Goal: Check status: Check status

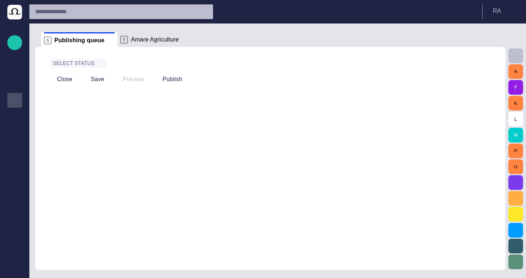
scroll to position [9, 0]
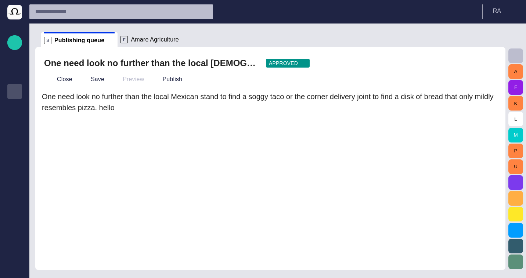
click at [484, 61] on button "button" at bounding box center [489, 63] width 15 height 15
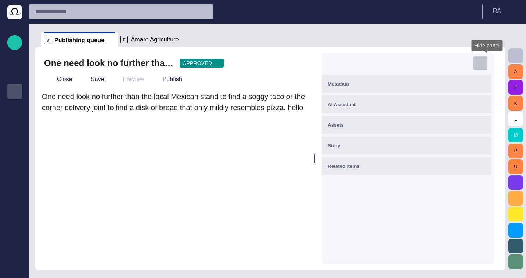
click at [484, 61] on span "button" at bounding box center [480, 62] width 7 height 7
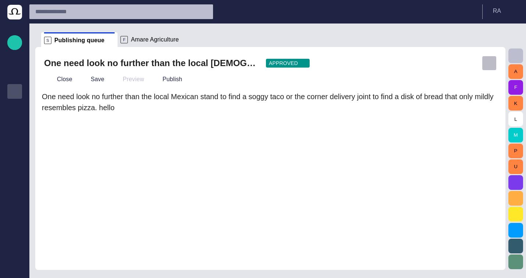
click at [484, 61] on button "button" at bounding box center [489, 63] width 15 height 15
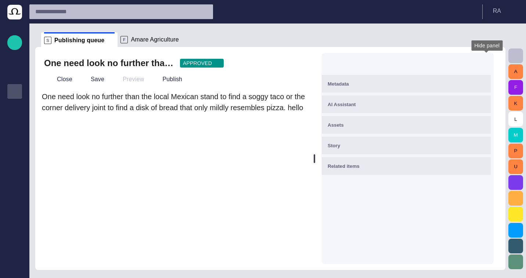
click at [484, 61] on span "button" at bounding box center [480, 62] width 7 height 7
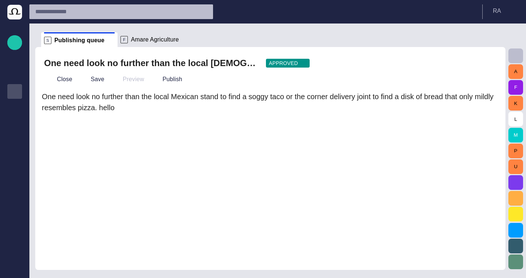
click at [484, 61] on button "button" at bounding box center [489, 63] width 15 height 15
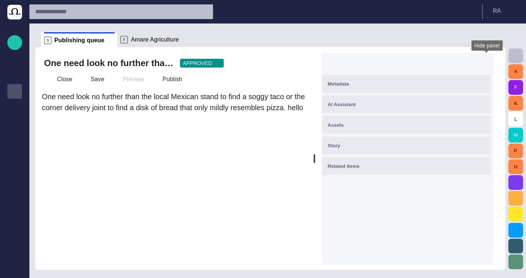
click at [484, 65] on span "button" at bounding box center [480, 62] width 7 height 7
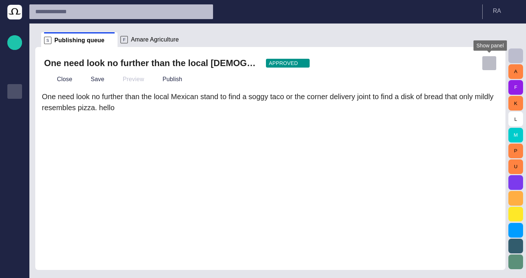
click at [487, 65] on span "button" at bounding box center [488, 62] width 7 height 7
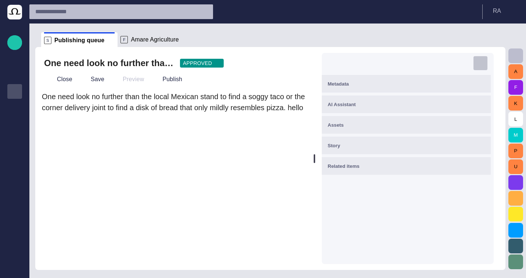
click at [484, 60] on span "button" at bounding box center [480, 62] width 7 height 7
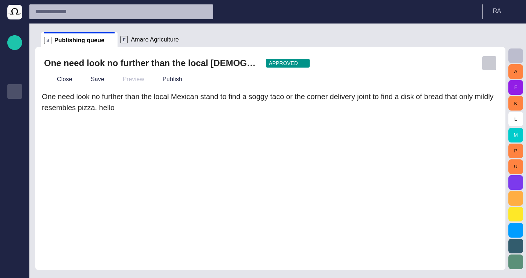
click at [487, 62] on span "button" at bounding box center [488, 62] width 7 height 7
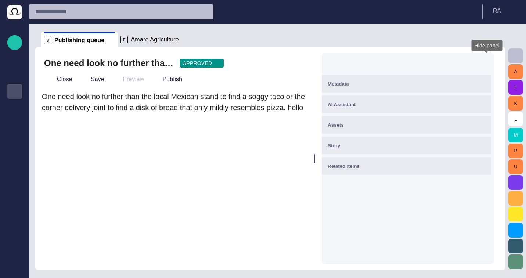
click at [484, 62] on span "button" at bounding box center [480, 62] width 7 height 7
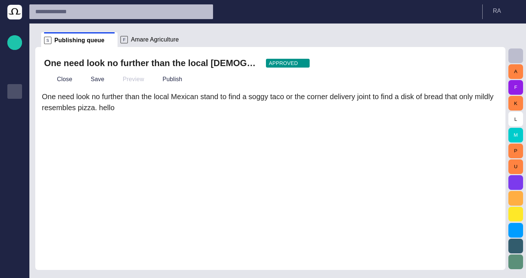
click at [487, 62] on span "button" at bounding box center [488, 62] width 7 height 7
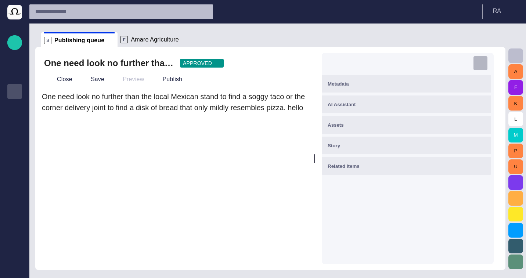
click at [484, 62] on span "button" at bounding box center [480, 62] width 7 height 7
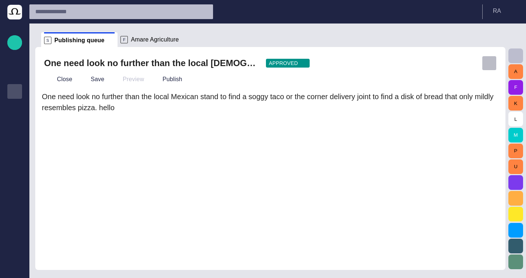
click at [487, 62] on span "button" at bounding box center [488, 62] width 7 height 7
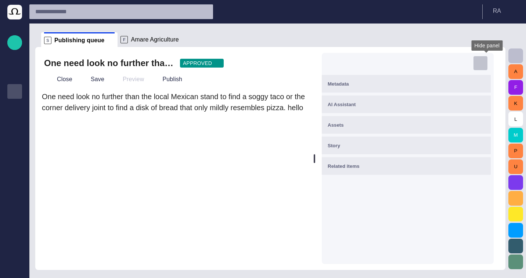
click at [484, 65] on span "button" at bounding box center [480, 62] width 7 height 7
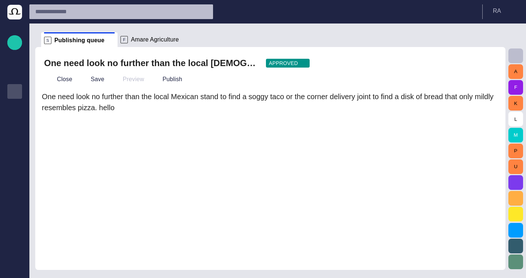
drag, startPoint x: 173, startPoint y: 84, endPoint x: 213, endPoint y: 61, distance: 46.1
click at [213, 61] on div "One need look no further than the local Mexican stand to fin APPROVED Close Sav…" at bounding box center [270, 72] width 458 height 32
click at [483, 55] on div "One need look no further than the local Mexican stand to fin APPROVED Close Sav…" at bounding box center [270, 158] width 470 height 223
click at [483, 58] on button "button" at bounding box center [489, 63] width 15 height 15
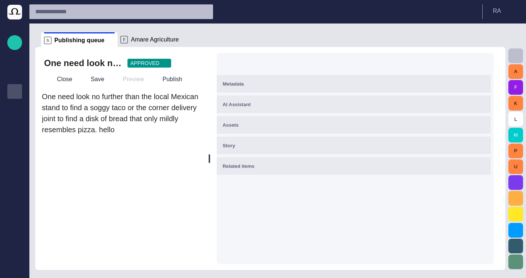
drag, startPoint x: 318, startPoint y: 100, endPoint x: 212, endPoint y: 110, distance: 106.3
click at [211, 110] on div at bounding box center [209, 158] width 3 height 223
click at [69, 76] on button "Close" at bounding box center [59, 79] width 31 height 13
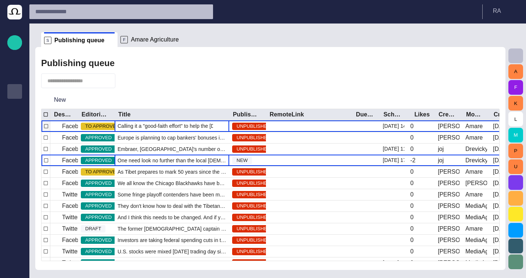
click at [181, 128] on span "Calling it a "good-faith effort" to help the Egyptian people, U.S. Secretary of…" at bounding box center [172, 125] width 109 height 7
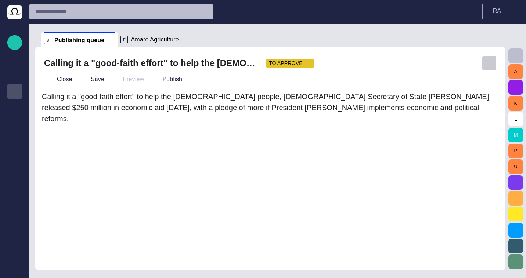
click at [494, 58] on button "button" at bounding box center [489, 63] width 15 height 15
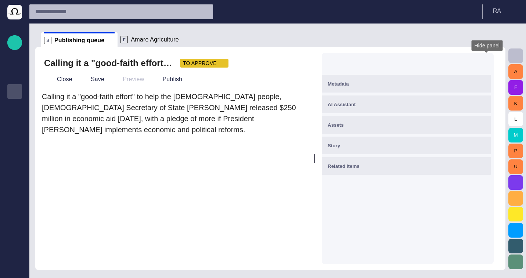
click at [488, 61] on button "button" at bounding box center [480, 63] width 15 height 15
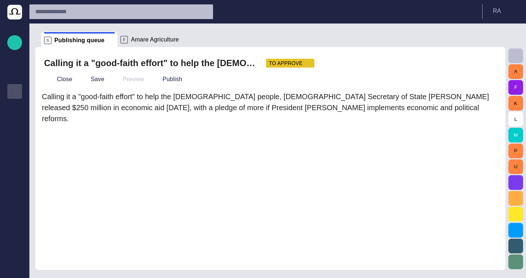
click at [483, 75] on div "Close Save Preview Publish" at bounding box center [270, 80] width 452 height 18
click at [486, 60] on span "button" at bounding box center [488, 62] width 7 height 7
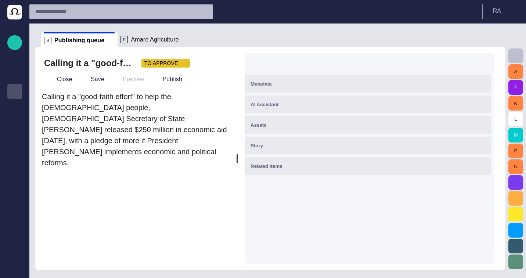
drag, startPoint x: 318, startPoint y: 156, endPoint x: 239, endPoint y: 156, distance: 78.6
click at [238, 156] on div at bounding box center [237, 158] width 1 height 9
click at [484, 65] on span "button" at bounding box center [480, 62] width 7 height 7
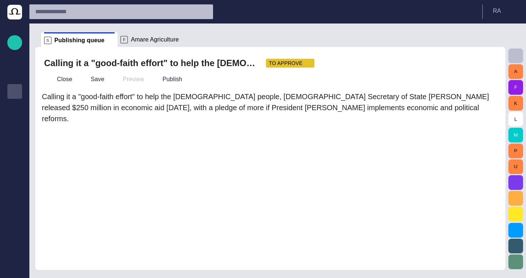
click at [488, 65] on span "button" at bounding box center [488, 62] width 7 height 7
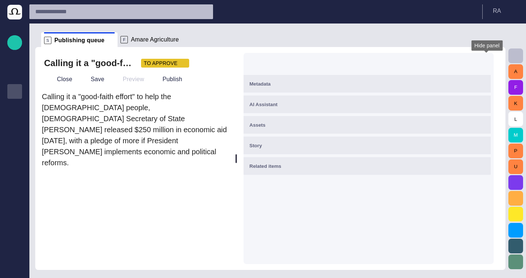
click at [484, 65] on span "button" at bounding box center [480, 62] width 7 height 7
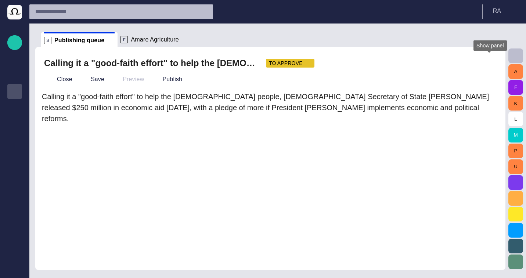
click at [488, 65] on span "button" at bounding box center [488, 62] width 7 height 7
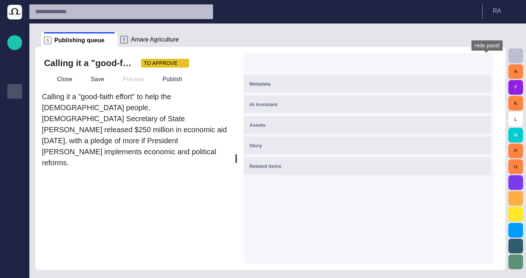
click at [484, 65] on span "button" at bounding box center [480, 62] width 7 height 7
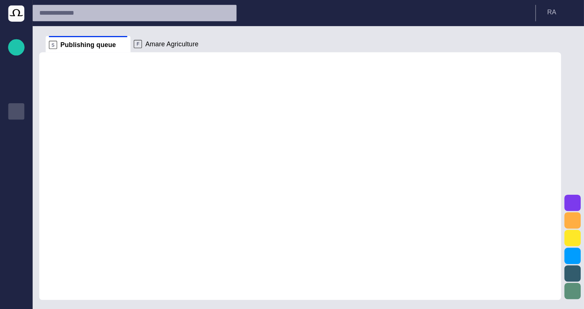
scroll to position [9, 0]
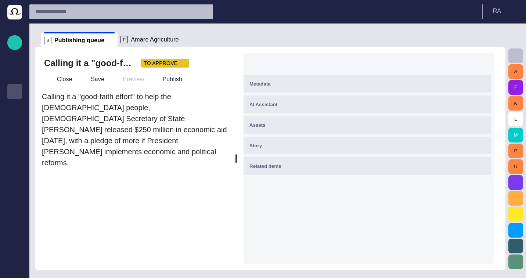
click at [481, 55] on div at bounding box center [366, 62] width 247 height 19
click at [483, 62] on span "button" at bounding box center [480, 62] width 7 height 7
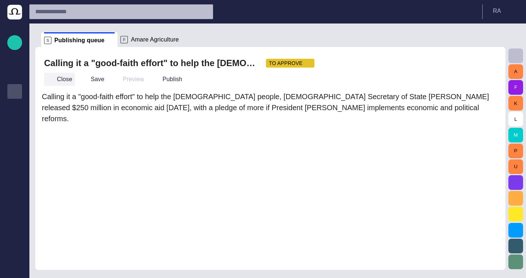
click at [51, 73] on button "Close" at bounding box center [59, 79] width 31 height 13
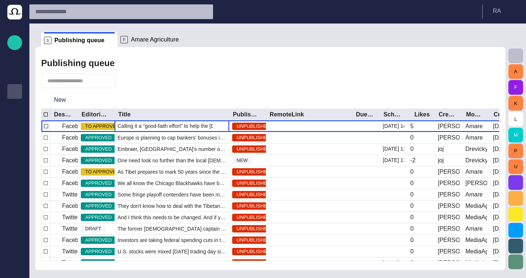
click at [148, 131] on div "Calling it a "good-faith effort" to help the Egyptian people, U.S. Secretary of…" at bounding box center [172, 125] width 115 height 11
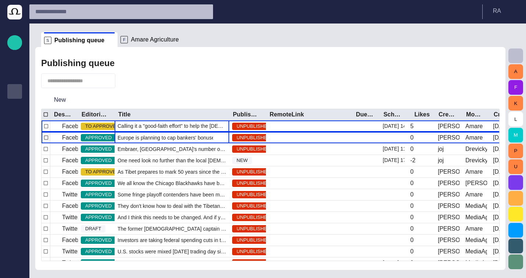
click at [150, 141] on span "Europe is planning to cap bankers' bonuses in a bid to curb the kind of reckles…" at bounding box center [172, 137] width 109 height 7
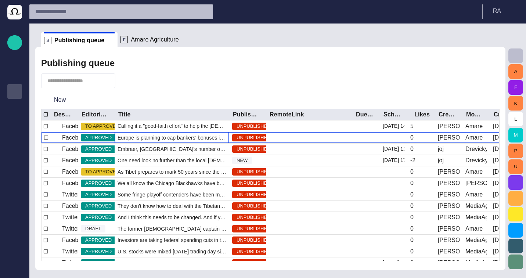
click at [123, 80] on span "button" at bounding box center [125, 80] width 7 height 7
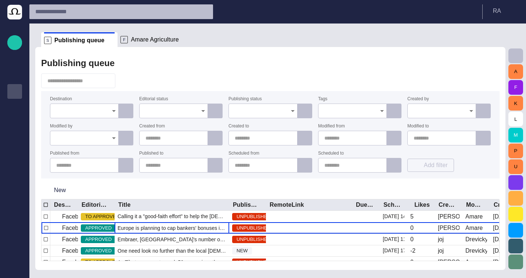
click at [263, 118] on body "Story Rundown Rundowns Story folders Publishing queue Publishing queue KKK Medi…" at bounding box center [263, 139] width 526 height 278
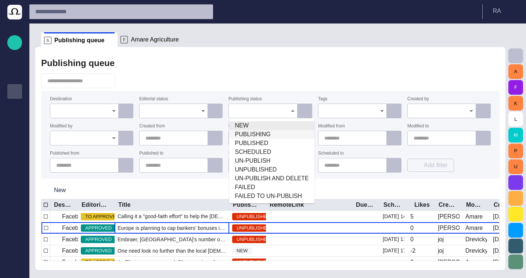
click at [261, 130] on span "PUBLISHING" at bounding box center [272, 134] width 74 height 9
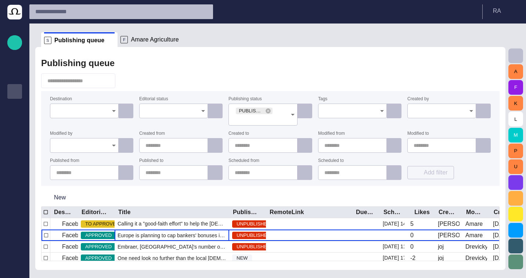
click at [281, 79] on div at bounding box center [270, 80] width 458 height 15
click at [291, 116] on icon "Open" at bounding box center [292, 114] width 9 height 9
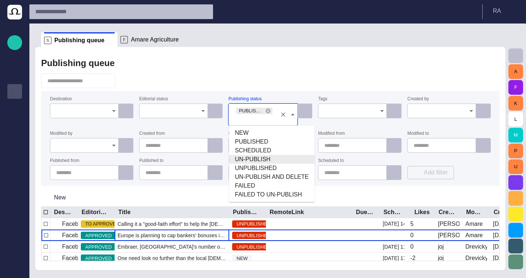
click at [269, 159] on span "UN-PUBLISH" at bounding box center [272, 159] width 74 height 9
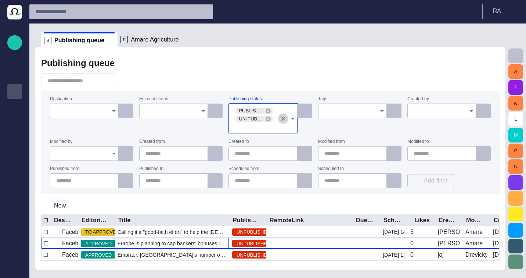
click at [285, 121] on icon "Clear" at bounding box center [282, 118] width 7 height 7
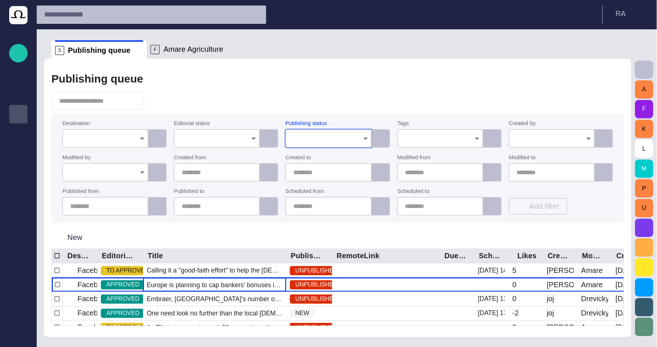
scroll to position [0, 0]
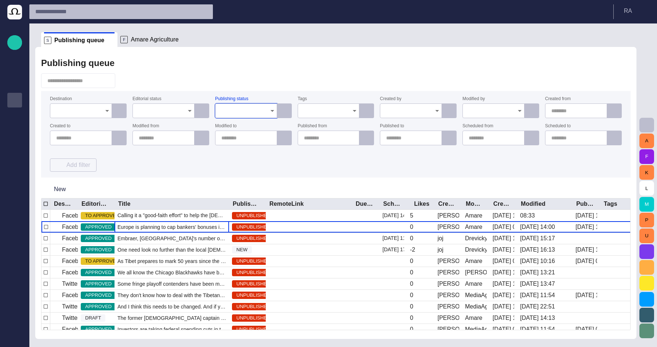
click at [251, 101] on div "Publishing status" at bounding box center [246, 107] width 62 height 21
click at [253, 106] on div at bounding box center [246, 111] width 62 height 15
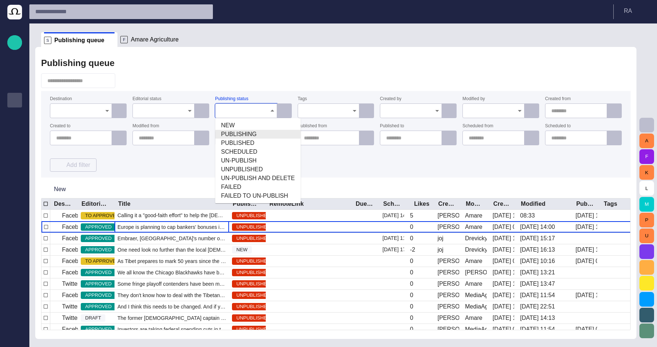
click at [250, 131] on span "PUBLISHING" at bounding box center [258, 134] width 74 height 9
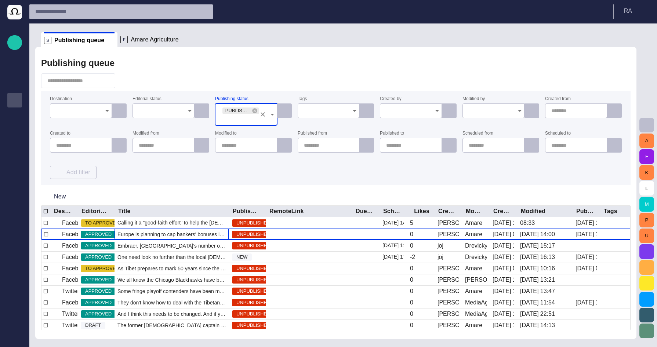
click at [268, 91] on div "Publishing queue Destination Editorial status Publishing status PUBLISHING Tags…" at bounding box center [336, 193] width 602 height 292
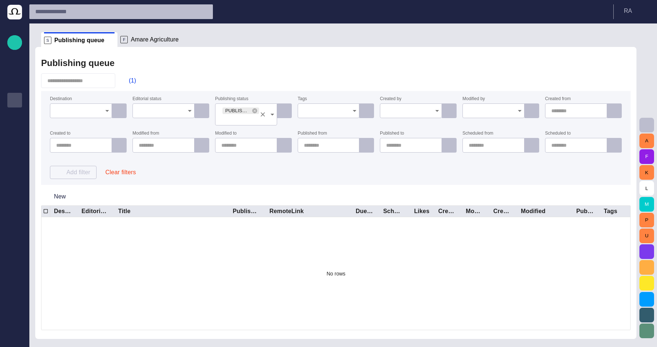
click at [261, 113] on icon "Clear" at bounding box center [263, 114] width 4 height 4
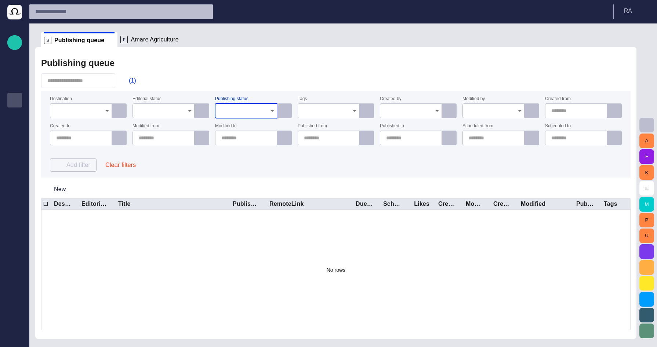
click at [262, 95] on form "Destination Editorial status Publishing status Tags Created by Modified by Crea…" at bounding box center [336, 134] width 590 height 87
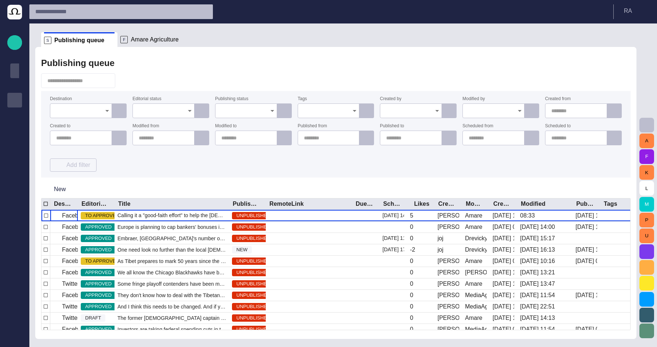
click at [18, 76] on div "Rundowns" at bounding box center [14, 71] width 9 height 15
click at [22, 278] on div "Story Rundown Rundowns Story folders Publishing queue Publishing queue KKK Medi…" at bounding box center [14, 173] width 29 height 347
click at [19, 278] on div "button" at bounding box center [14, 337] width 15 height 15
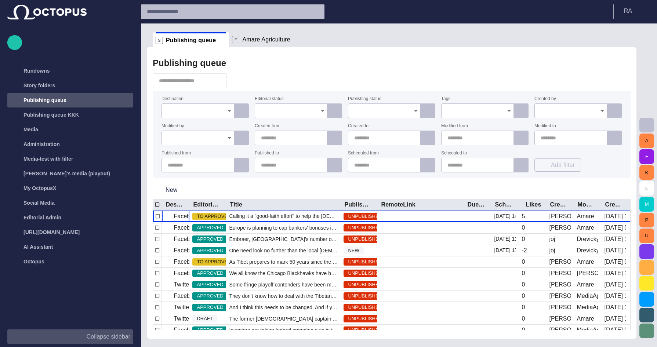
click at [135, 66] on div "Story Rundown Rundowns Story folders Publishing queue Publishing queue KKK Medi…" at bounding box center [70, 173] width 141 height 347
click at [134, 67] on div "Story Rundown Rundowns Story folders Publishing queue Publishing queue KKK Medi…" at bounding box center [70, 173] width 141 height 347
click at [126, 69] on span "main menu" at bounding box center [126, 71] width 6 height 6
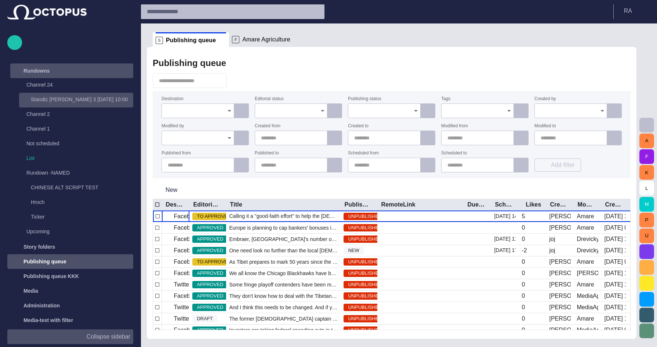
click at [81, 99] on p "Standic walkup 3 09/04 10:00" at bounding box center [82, 99] width 102 height 7
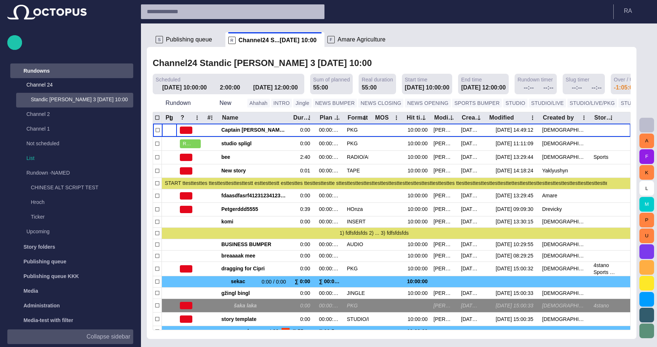
click at [112, 278] on p "Collapse sidebar" at bounding box center [109, 337] width 44 height 9
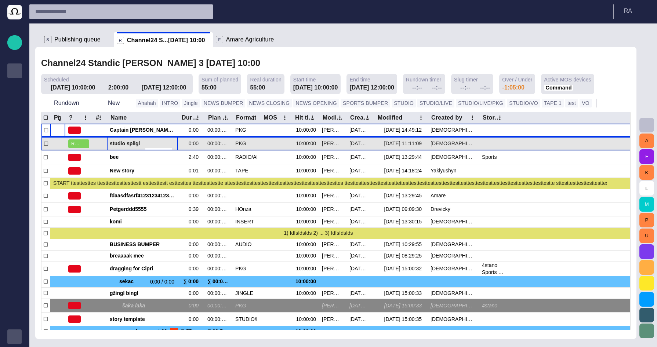
click at [147, 143] on span "button" at bounding box center [150, 143] width 6 height 6
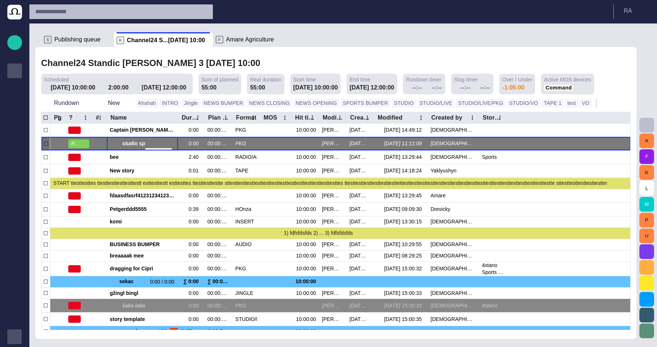
click at [148, 144] on span "button" at bounding box center [150, 143] width 6 height 6
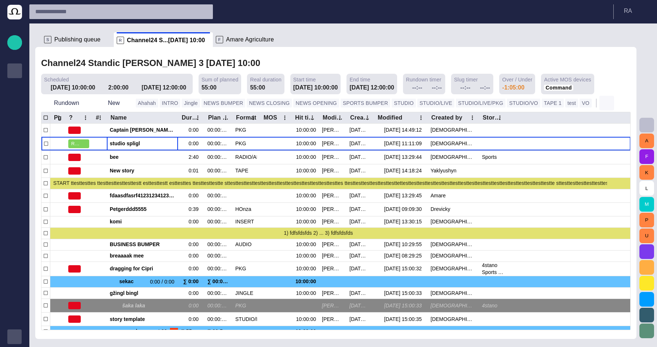
click at [526, 105] on button "button" at bounding box center [607, 103] width 15 height 15
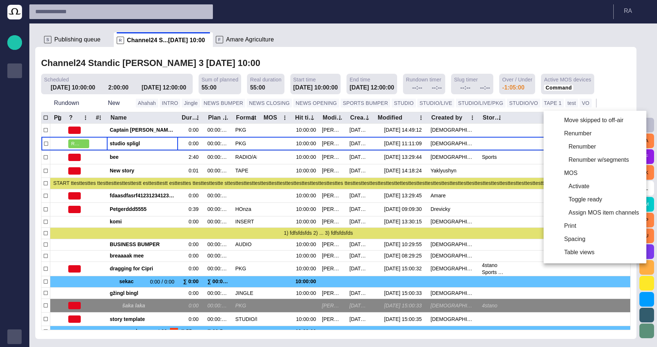
click at [526, 104] on div at bounding box center [328, 173] width 657 height 347
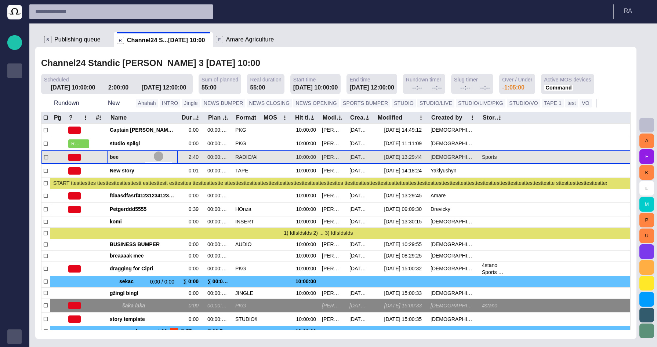
click at [159, 157] on span "button" at bounding box center [159, 157] width 6 height 6
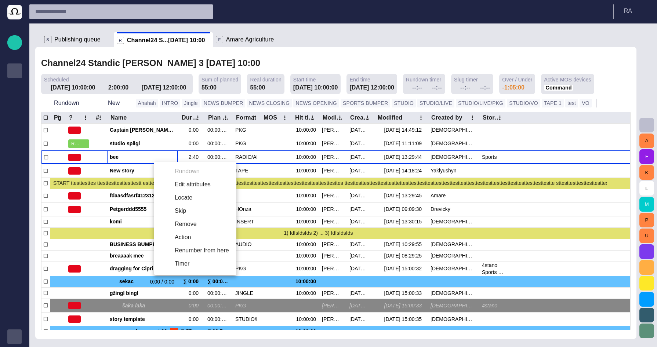
click at [159, 156] on div at bounding box center [328, 173] width 657 height 347
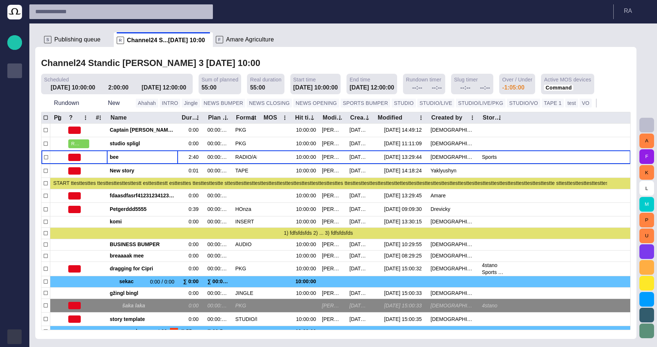
click at [13, 278] on div "button" at bounding box center [14, 337] width 15 height 15
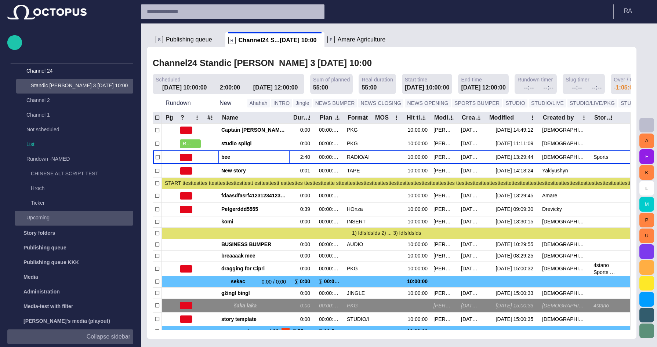
scroll to position [15, 0]
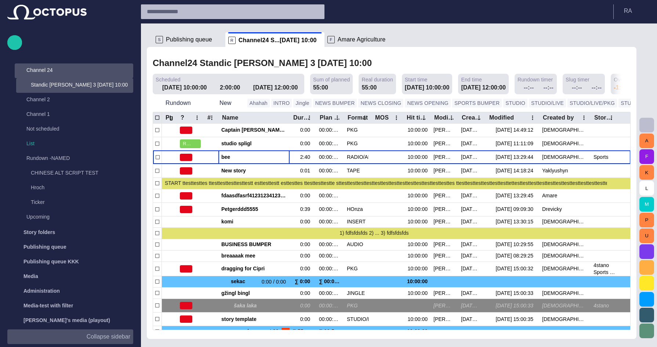
click at [127, 76] on div "main menu" at bounding box center [126, 71] width 15 height 15
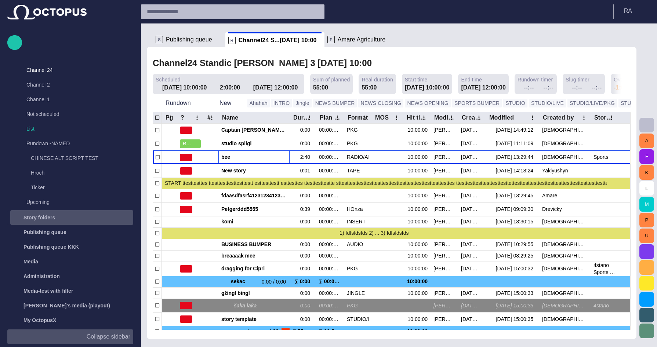
click at [119, 216] on div "main menu" at bounding box center [126, 217] width 15 height 15
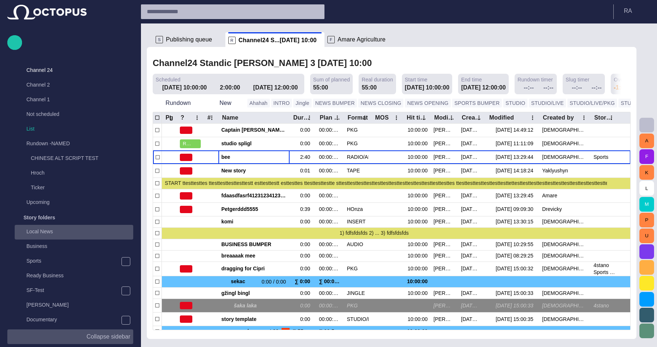
click at [89, 234] on p "Local News" at bounding box center [79, 231] width 107 height 7
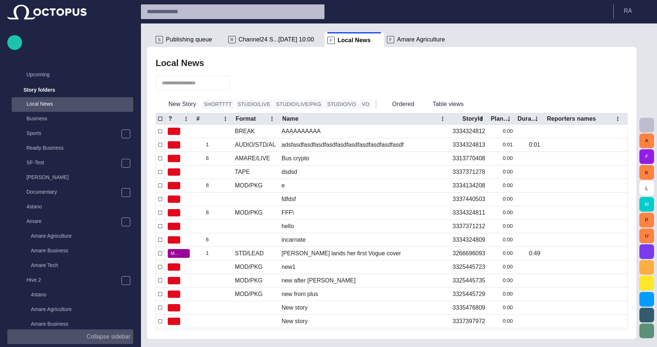
scroll to position [162, 0]
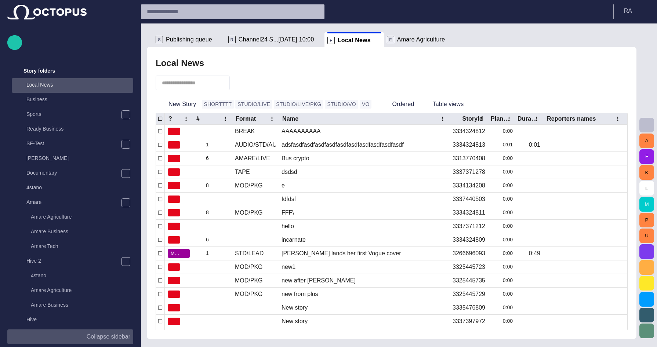
click at [106, 278] on p "Collapse sidebar" at bounding box center [109, 337] width 44 height 9
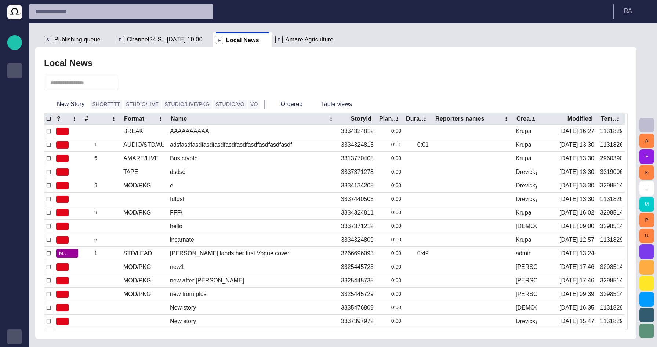
scroll to position [0, 0]
click at [125, 88] on button "button" at bounding box center [128, 82] width 14 height 13
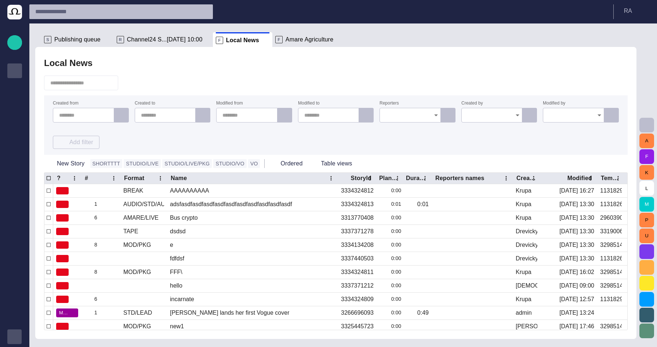
click at [404, 120] on div at bounding box center [410, 115] width 61 height 15
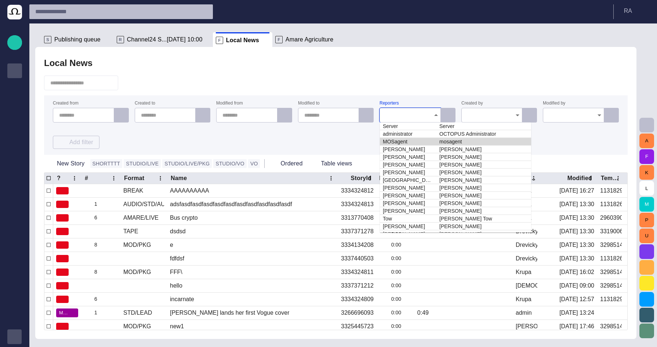
click at [404, 141] on td "MOSagent" at bounding box center [408, 142] width 57 height 8
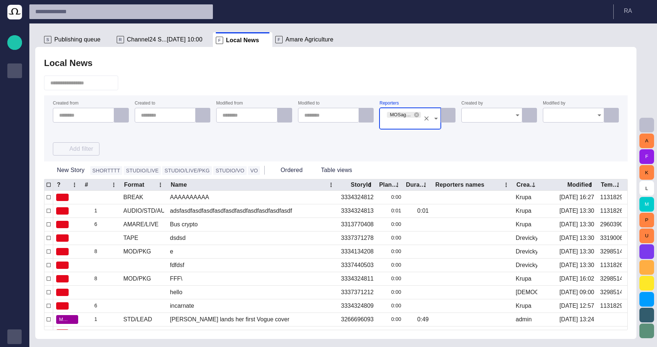
click at [420, 85] on div at bounding box center [336, 83] width 584 height 25
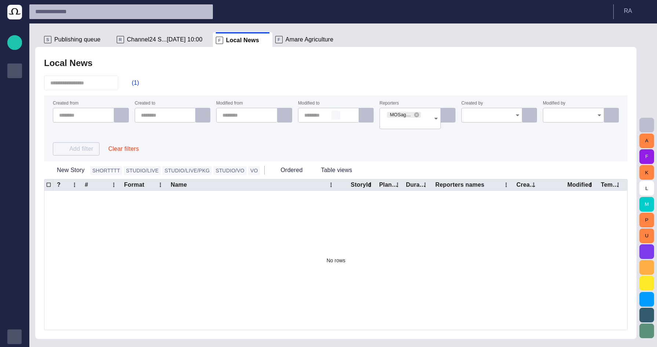
click at [332, 118] on button "button" at bounding box center [336, 115] width 9 height 9
click at [347, 118] on span "button" at bounding box center [345, 115] width 6 height 6
type input "********"
click at [347, 92] on div "(2)" at bounding box center [336, 83] width 584 height 25
click at [127, 143] on button "Clear filters" at bounding box center [123, 148] width 42 height 13
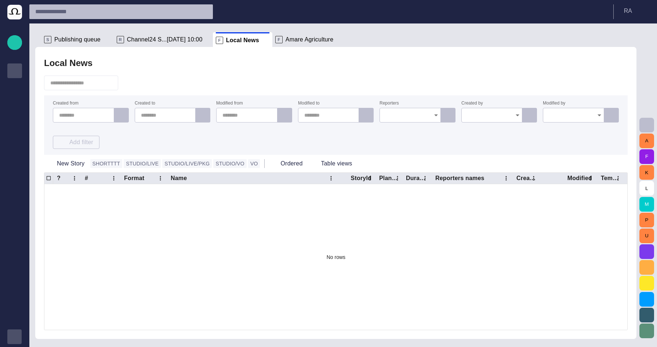
click at [426, 127] on div "Created from Created to Modified from Modified to Reporters Created by Modified…" at bounding box center [336, 125] width 566 height 48
click at [419, 119] on input "Reporters" at bounding box center [408, 115] width 44 height 7
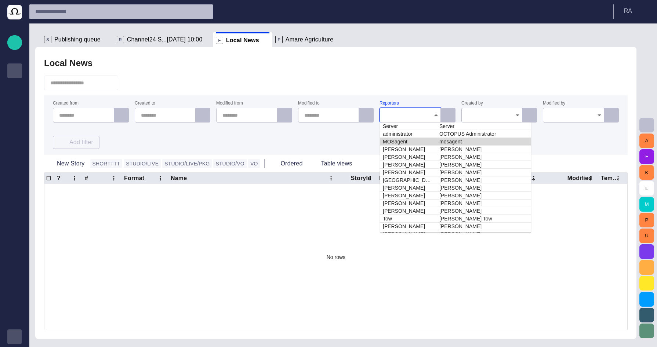
click at [401, 138] on td "MOSagent" at bounding box center [408, 142] width 57 height 8
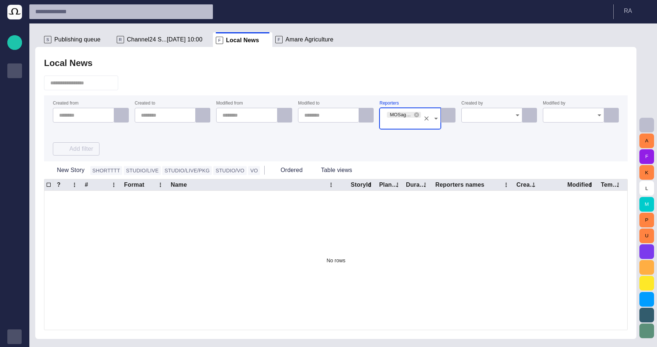
click at [373, 143] on div "Created from Created to Modified from Modified to Reporters MOSagent (mosagent)…" at bounding box center [336, 128] width 566 height 54
click at [145, 150] on div "Add filter Clear filters" at bounding box center [101, 145] width 97 height 21
click at [131, 150] on button "Clear filters" at bounding box center [123, 148] width 42 height 13
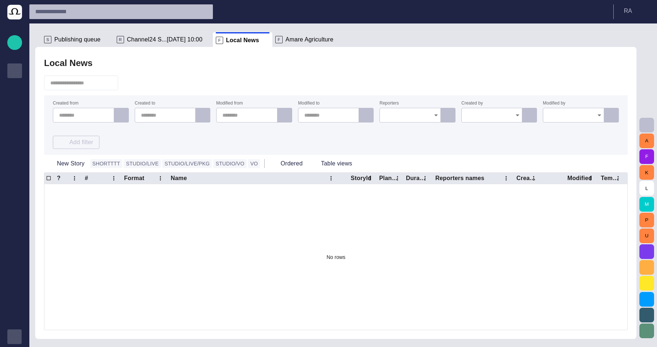
click at [262, 40] on span at bounding box center [265, 40] width 7 height 7
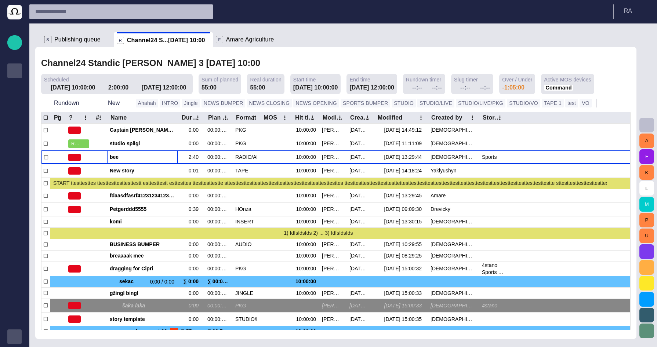
click at [73, 44] on div "S Publishing queue" at bounding box center [77, 39] width 67 height 15
click at [87, 39] on span "Publishing queue" at bounding box center [77, 39] width 46 height 7
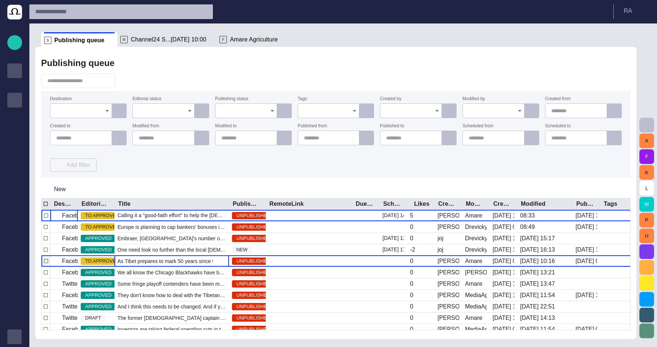
click at [139, 260] on span "As Tibet prepares to mark 50 years since the Dalai Lama fled" at bounding box center [172, 261] width 109 height 7
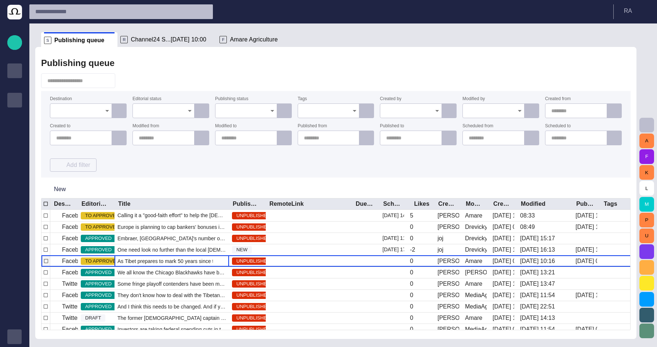
click at [139, 260] on span "As Tibet prepares to mark 50 years since the Dalai Lama fled" at bounding box center [172, 261] width 109 height 7
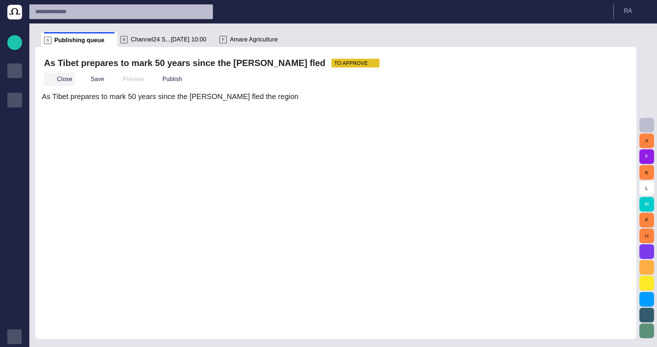
click at [58, 76] on button "Close" at bounding box center [59, 79] width 31 height 13
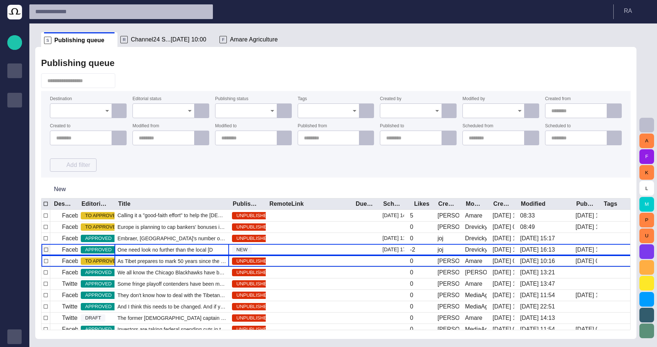
click at [206, 248] on span "One need look no further than the local Mexican stand to fin" at bounding box center [172, 249] width 109 height 7
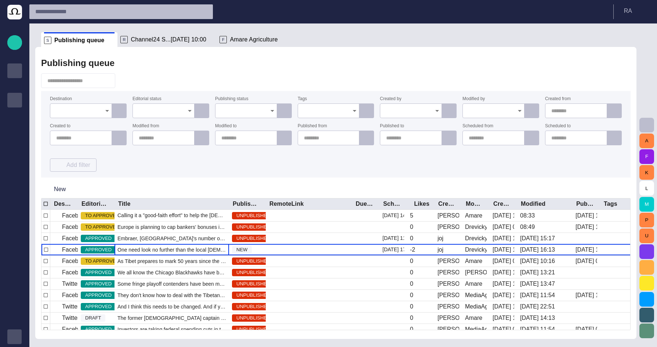
click at [239, 114] on input "Publishing status" at bounding box center [243, 110] width 44 height 7
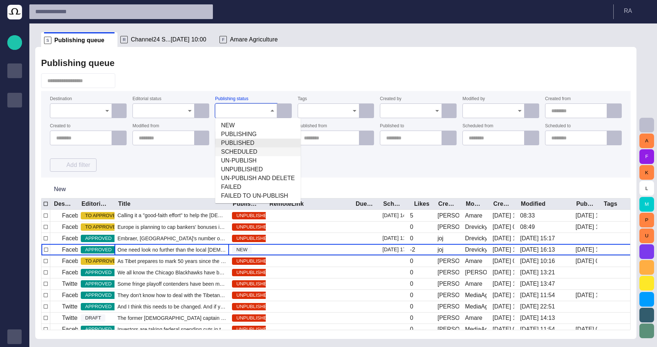
click at [248, 149] on span "SCHEDULED" at bounding box center [258, 152] width 74 height 9
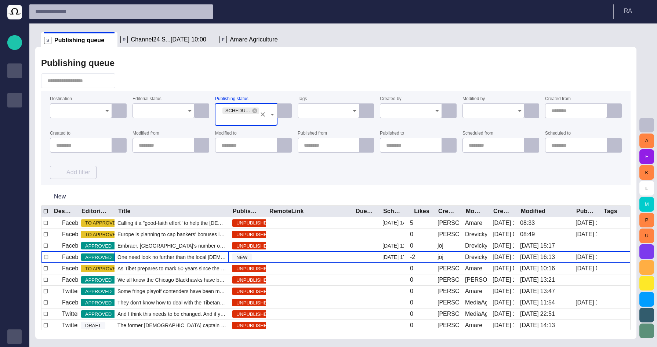
click at [257, 127] on div "Destination Editorial status Publishing status SCHEDULED Tags Created by Modifi…" at bounding box center [336, 138] width 572 height 82
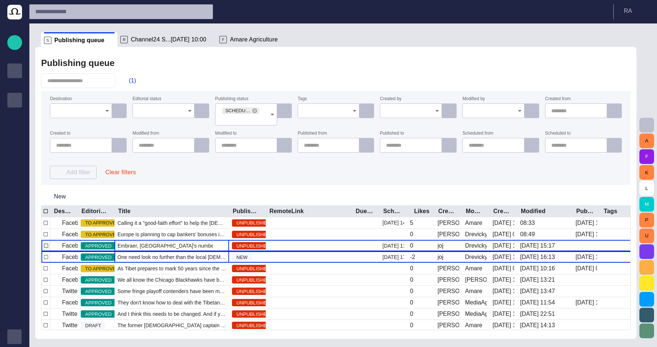
click at [190, 248] on span "Embraer, Brazil's number one exporter of manufactured goods," at bounding box center [172, 245] width 109 height 7
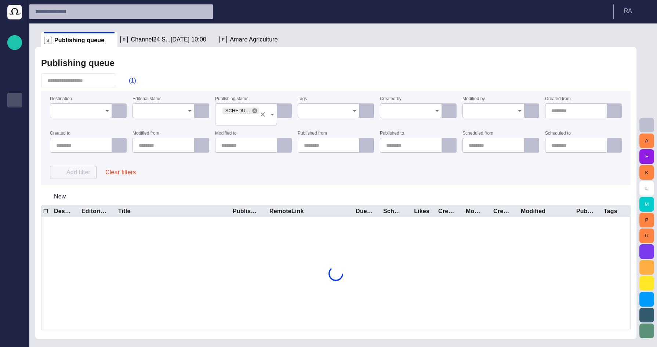
click at [254, 113] on icon at bounding box center [255, 111] width 6 height 6
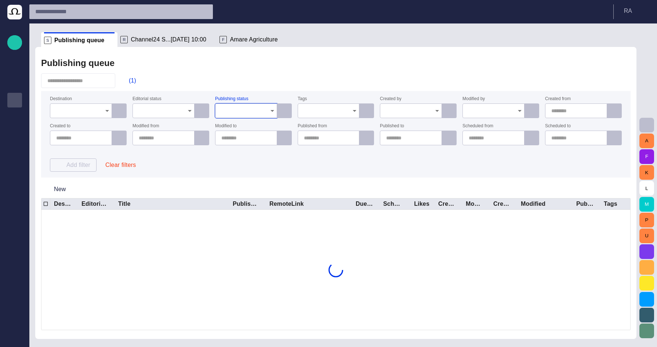
click at [254, 100] on div "Publishing status" at bounding box center [246, 107] width 62 height 21
click at [259, 95] on form "Destination Editorial status Publishing status Tags Created by Modified by Crea…" at bounding box center [336, 134] width 590 height 87
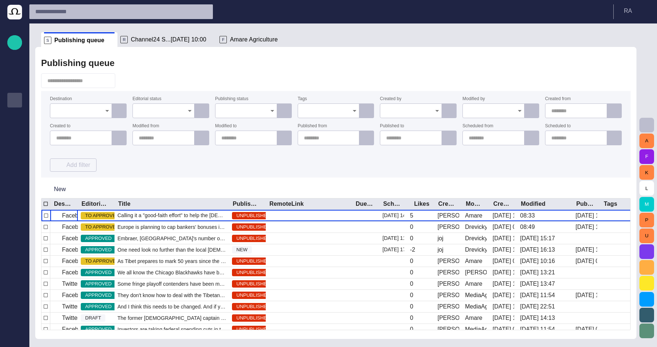
click at [267, 115] on div at bounding box center [272, 111] width 10 height 10
click at [276, 114] on icon "Open" at bounding box center [272, 110] width 9 height 9
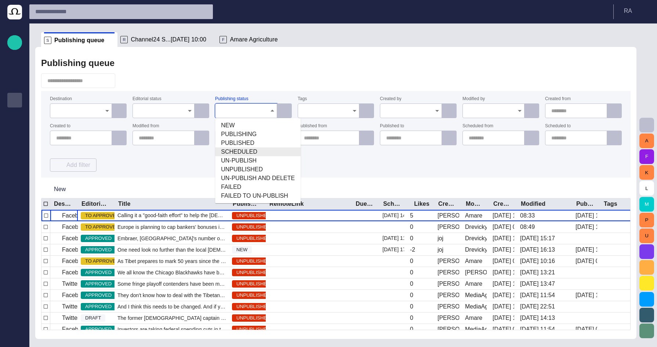
click at [254, 152] on span "SCHEDULED" at bounding box center [258, 152] width 74 height 9
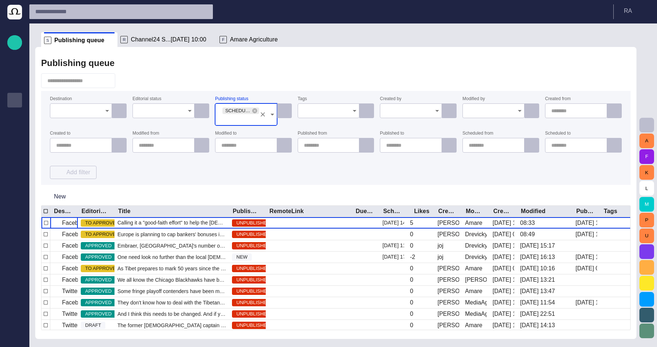
click at [262, 69] on div "Publishing queue" at bounding box center [336, 63] width 590 height 15
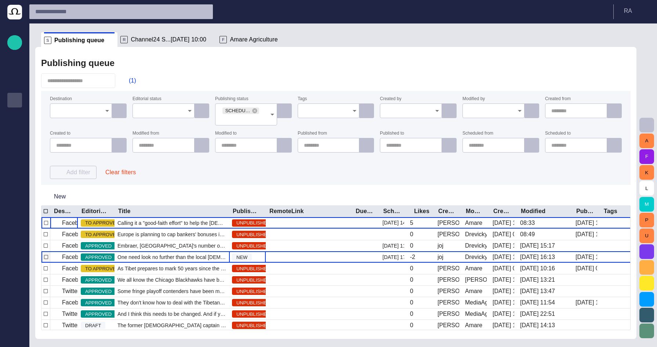
click at [258, 258] on div "NEW" at bounding box center [247, 257] width 37 height 11
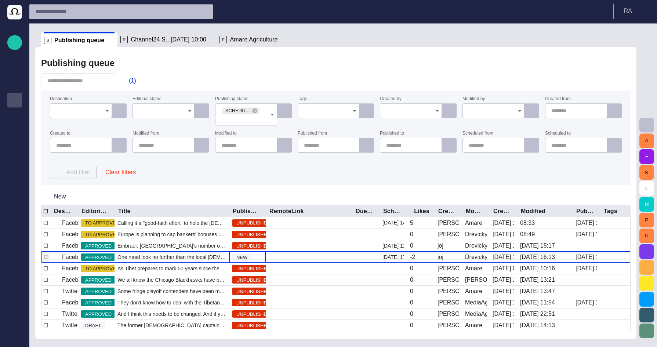
click at [258, 258] on div "NEW" at bounding box center [247, 257] width 37 height 11
click at [215, 256] on button "button" at bounding box center [220, 257] width 15 height 9
click at [215, 256] on div at bounding box center [328, 173] width 657 height 347
click at [185, 254] on span "One need look no further than the local Mexican stand to fin" at bounding box center [172, 257] width 109 height 7
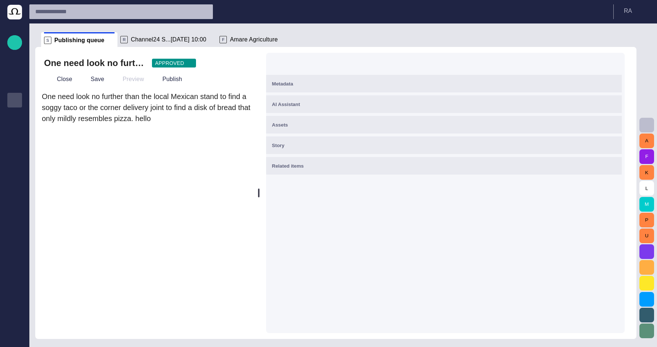
click at [51, 72] on div "Close Save Preview Publish" at bounding box center [146, 80] width 205 height 18
click at [53, 79] on span "button" at bounding box center [50, 79] width 7 height 7
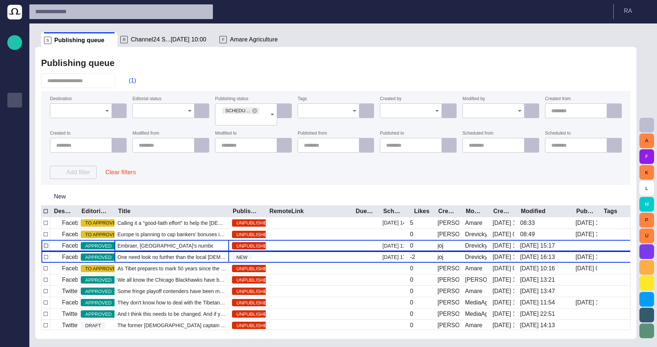
click at [189, 249] on span "Embraer, Brazil's number one exporter of manufactured goods," at bounding box center [172, 245] width 109 height 7
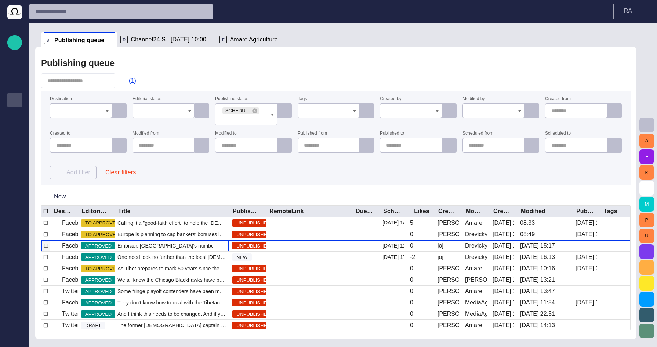
click at [189, 249] on span "Embraer, Brazil's number one exporter of manufactured goods," at bounding box center [172, 245] width 109 height 7
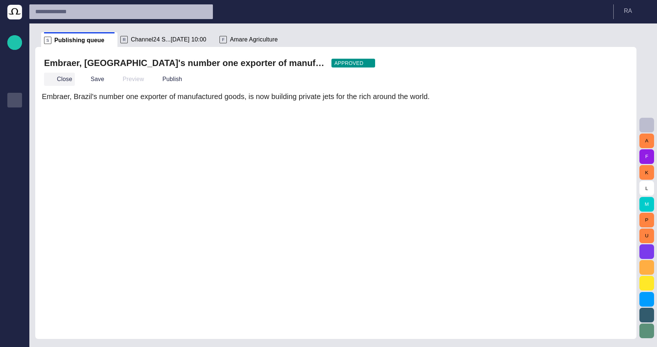
click at [63, 84] on button "Close" at bounding box center [59, 79] width 31 height 13
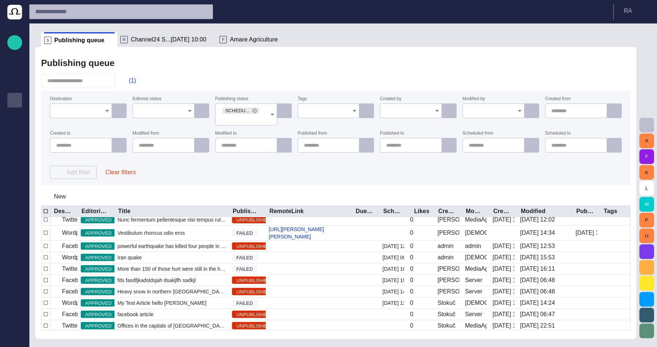
scroll to position [282, 0]
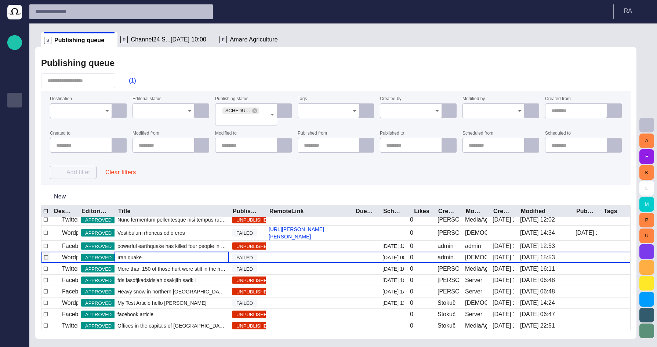
click at [166, 257] on div "Iran quake" at bounding box center [172, 257] width 115 height 11
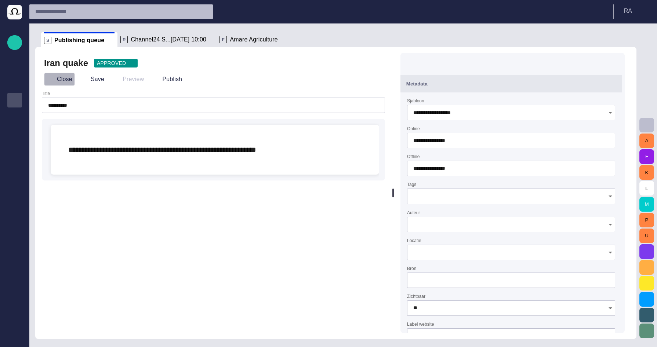
click at [69, 77] on button "Close" at bounding box center [59, 79] width 31 height 13
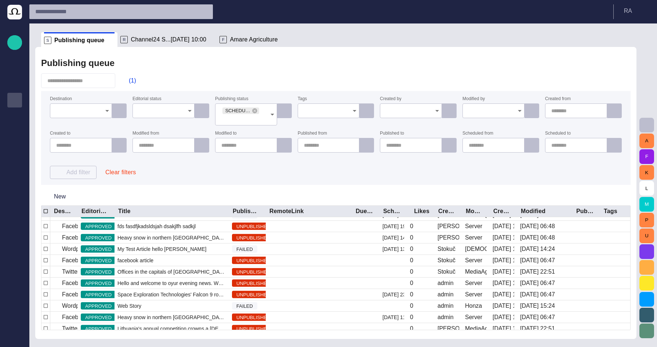
scroll to position [0, 0]
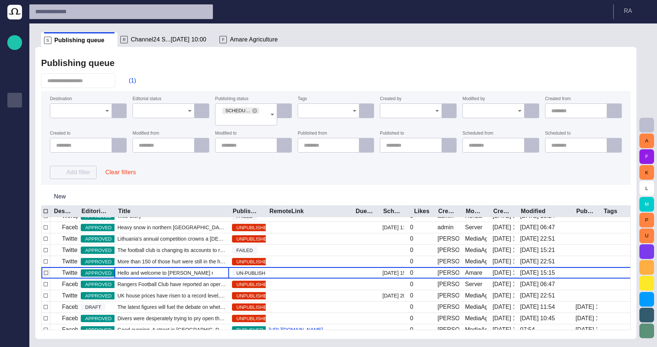
click at [188, 270] on span "Hello and welcome to Tarahib news....sgffsdgdsgsdsdgdsgdsgdsdgd" at bounding box center [172, 273] width 109 height 7
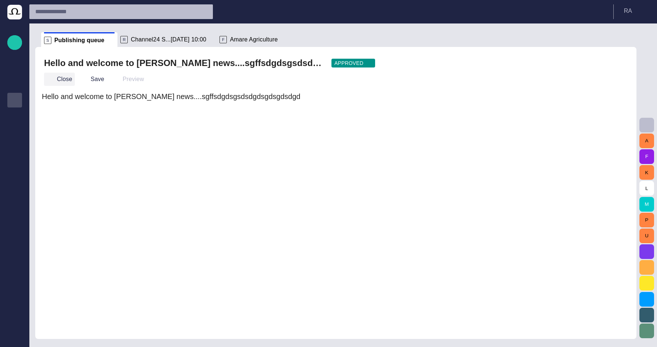
click at [61, 85] on button "Close" at bounding box center [59, 79] width 31 height 13
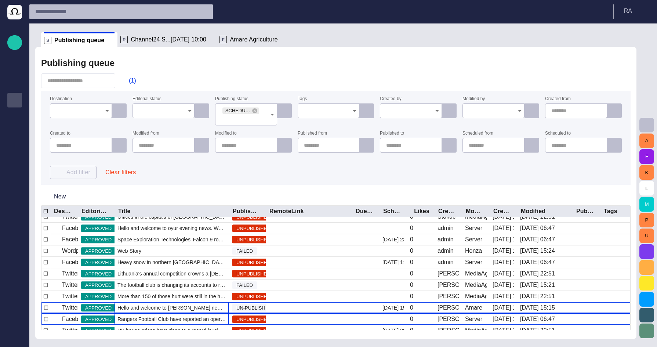
click at [174, 314] on div "Rangers Football Club have reported an operating loss of £7m although they say …" at bounding box center [172, 319] width 115 height 11
click at [175, 310] on span "Hello and welcome to Tarahib news....sgffsdgdsgsdsdgdsgdsgdsdgd" at bounding box center [172, 307] width 109 height 7
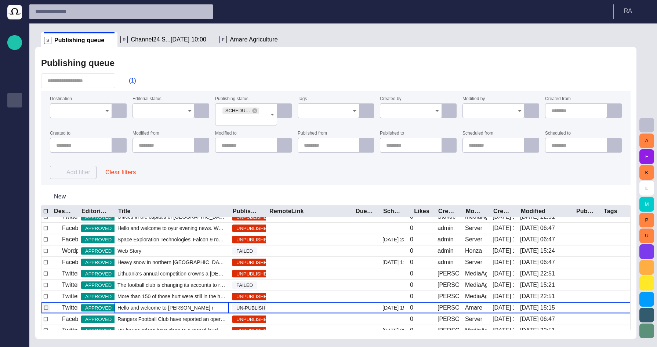
click at [175, 310] on span "Hello and welcome to Tarahib news....sgffsdgdsgsdsdgdsgdsgdsdgd" at bounding box center [172, 307] width 109 height 7
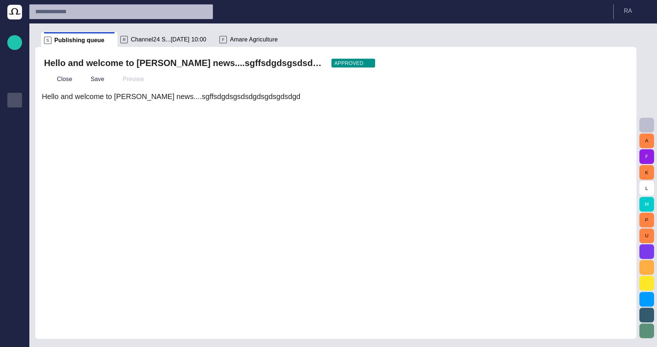
click at [136, 104] on form "Hello and welcome to Tarahib news....sgffsdgdsgsdsdgdsgdsgdsdgd" at bounding box center [336, 99] width 588 height 17
click at [180, 98] on span "Hello and welcome to Tarahib news....sgffsdgdsgsdsdgdsgdsgdsdgd" at bounding box center [171, 97] width 259 height 8
click at [619, 65] on span "button" at bounding box center [620, 62] width 7 height 7
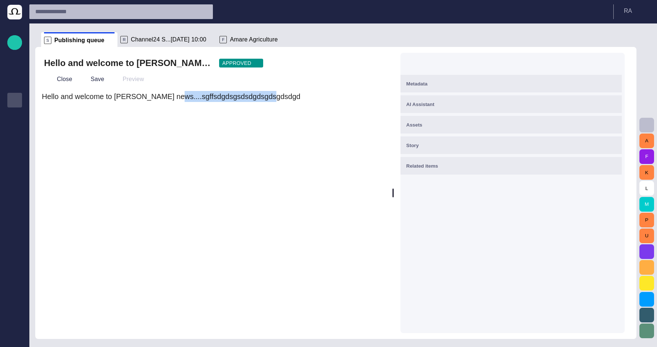
click at [615, 65] on span "button" at bounding box center [611, 62] width 7 height 7
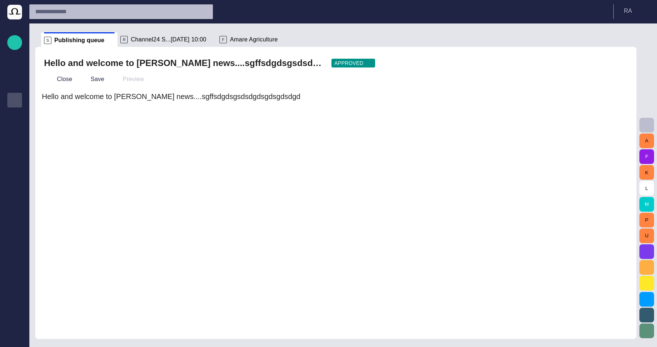
click at [165, 82] on div "Close Save Preview" at bounding box center [336, 80] width 584 height 18
click at [56, 82] on button "Close" at bounding box center [59, 79] width 31 height 13
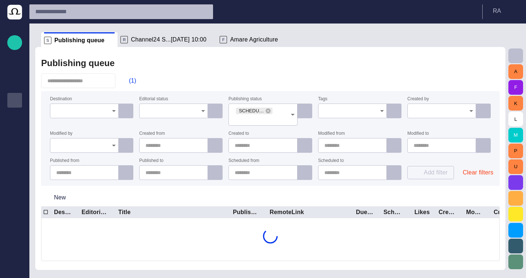
click at [302, 56] on div "Publishing queue" at bounding box center [270, 63] width 458 height 15
